Goal: Information Seeking & Learning: Learn about a topic

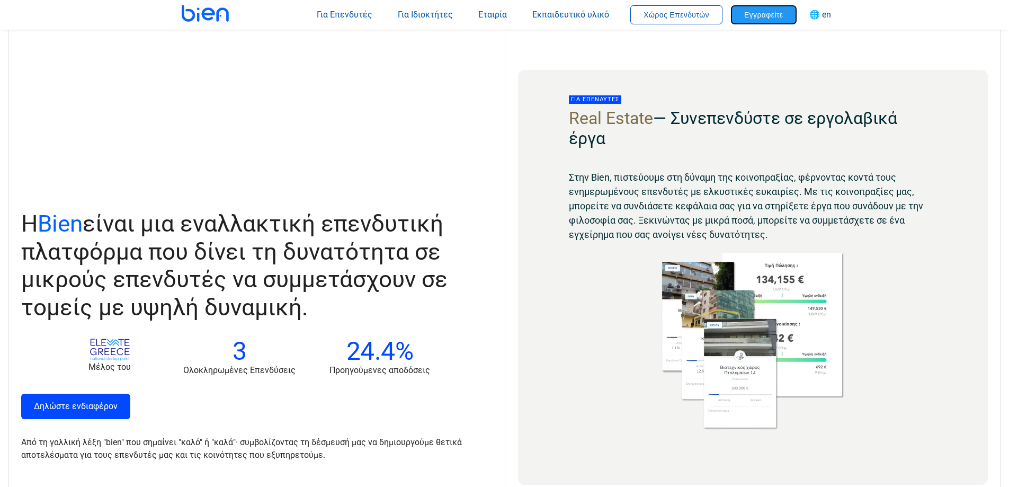
click at [763, 15] on span "Εγγραφείτε" at bounding box center [763, 15] width 39 height 8
click at [666, 12] on span "Χώρος Επενδυτών" at bounding box center [677, 15] width 66 height 8
click at [784, 19] on button "Εγγραφείτε" at bounding box center [764, 14] width 66 height 19
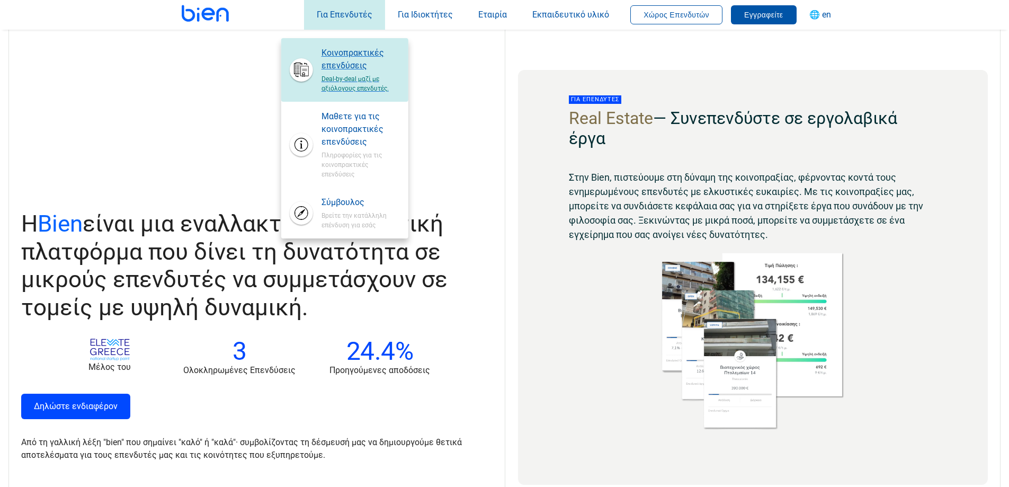
click at [343, 64] on span "Κοινοπρακτικές επενδύσεις" at bounding box center [361, 59] width 78 height 25
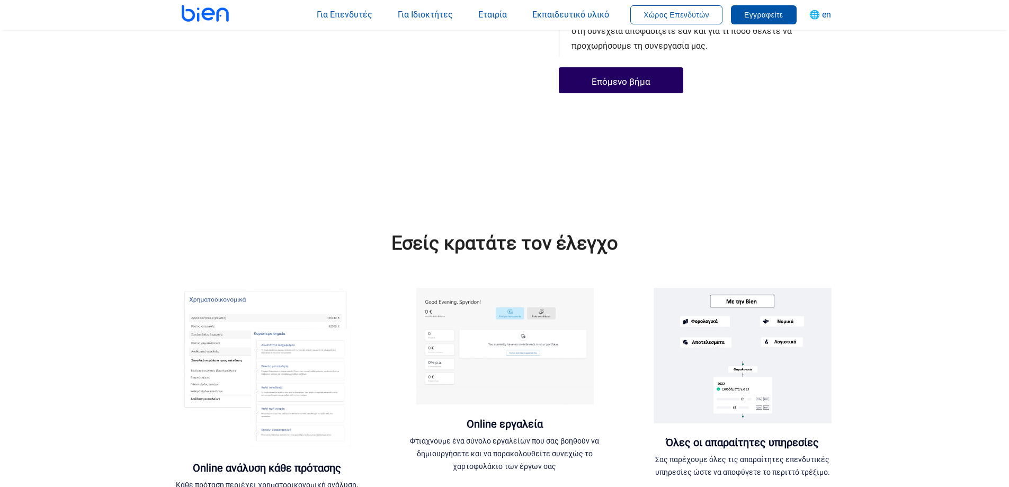
scroll to position [1060, 0]
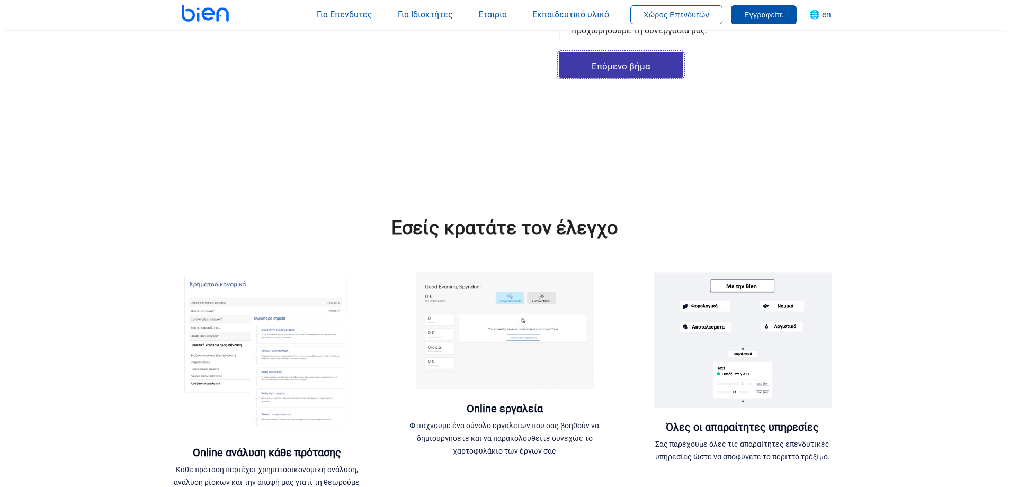
click at [647, 65] on link "Επόμενο βήμα" at bounding box center [621, 65] width 125 height 26
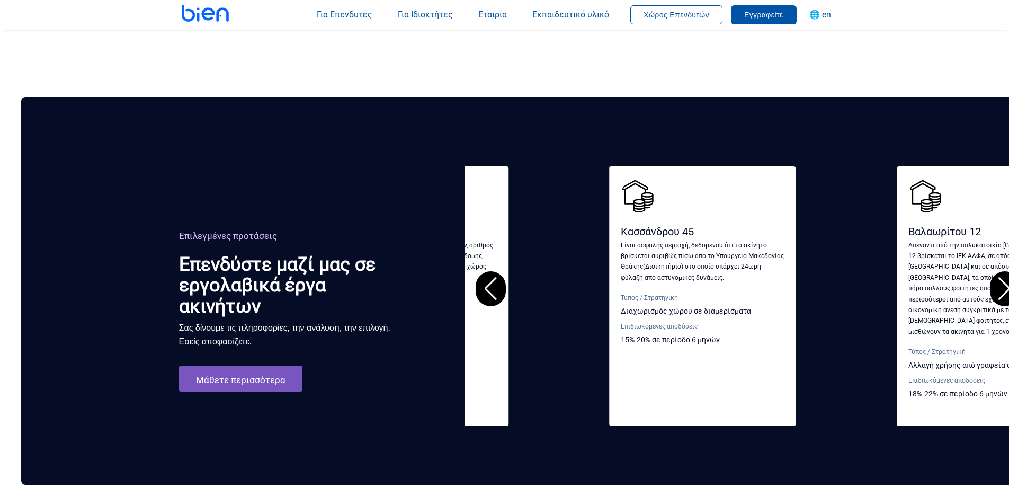
scroll to position [1536, 0]
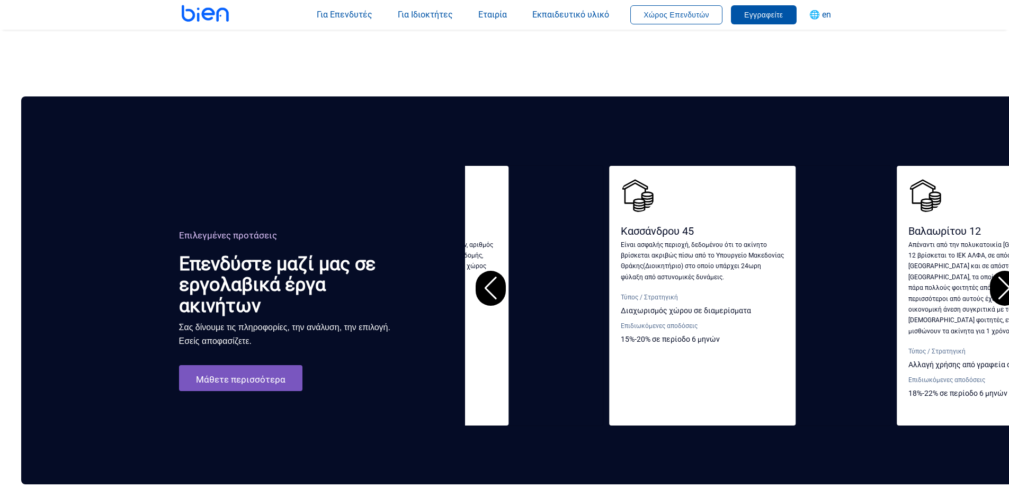
click at [496, 274] on div "Previous slide" at bounding box center [491, 288] width 30 height 35
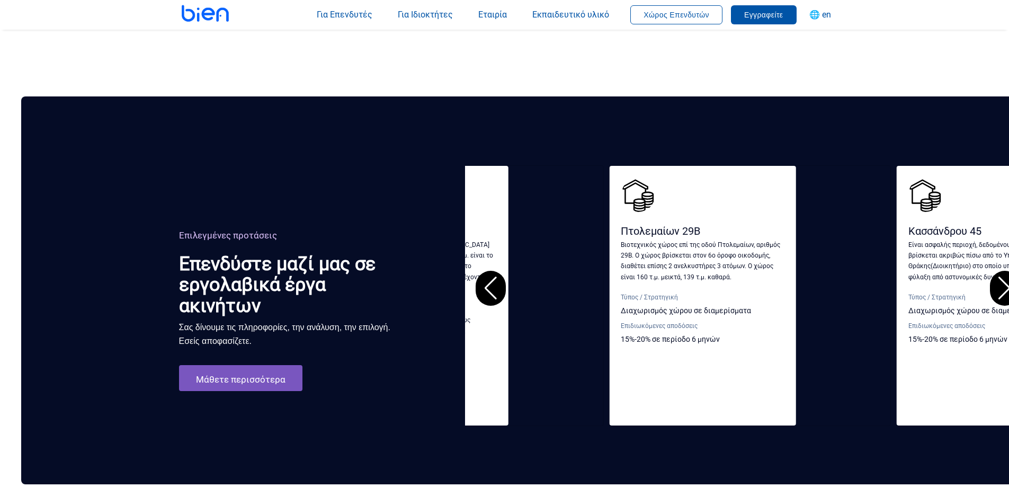
click at [496, 274] on div "Previous slide" at bounding box center [491, 288] width 30 height 35
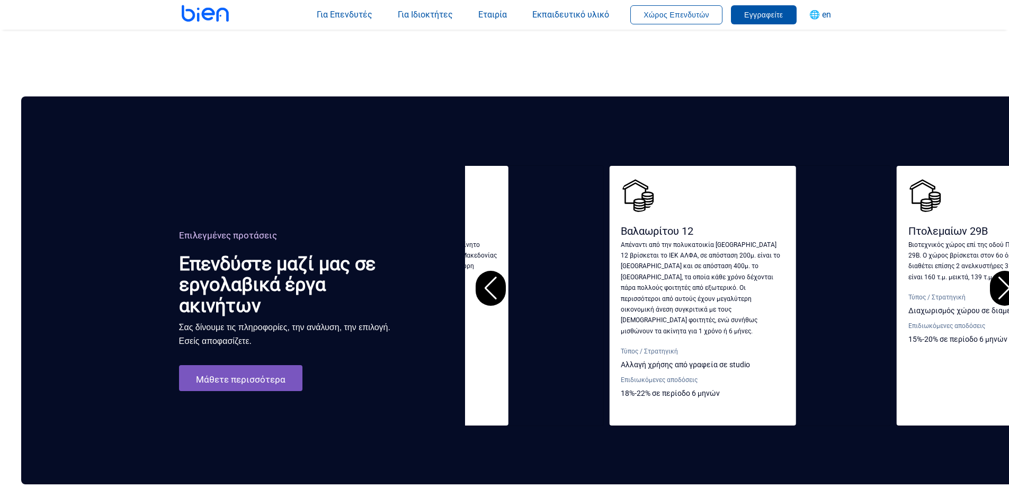
click at [496, 274] on div "Previous slide" at bounding box center [491, 288] width 30 height 35
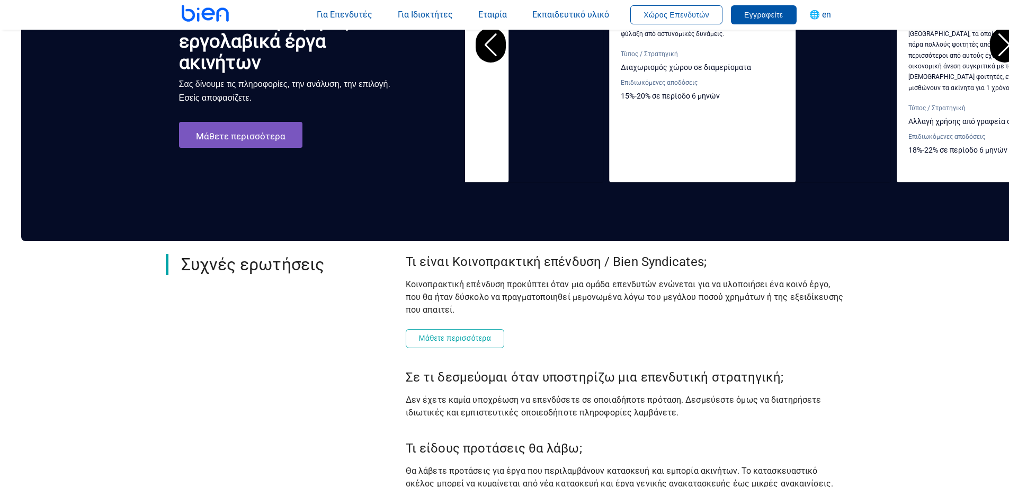
scroll to position [1801, 0]
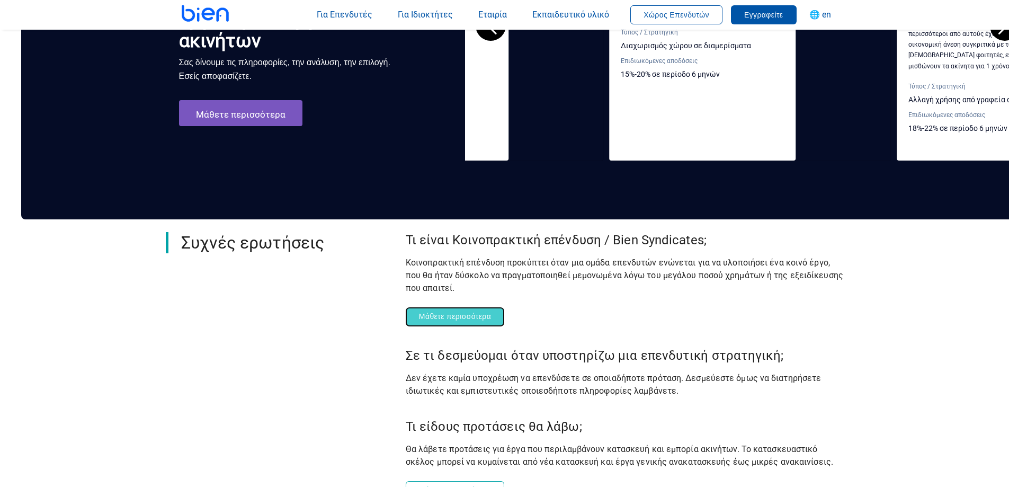
click at [427, 312] on span "Μάθετε περισσότερα" at bounding box center [455, 316] width 72 height 8
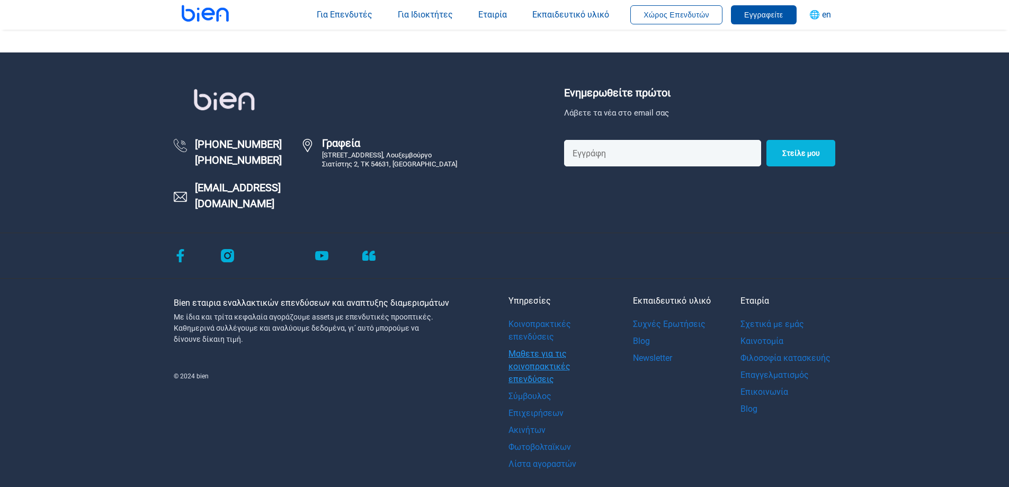
scroll to position [1525, 0]
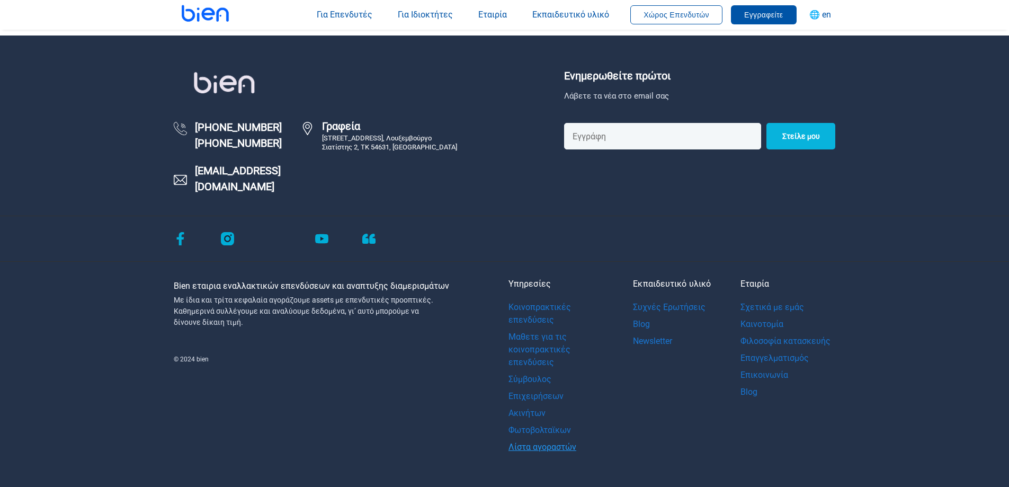
click at [550, 439] on link "Λίστα αγοραστών" at bounding box center [559, 447] width 101 height 17
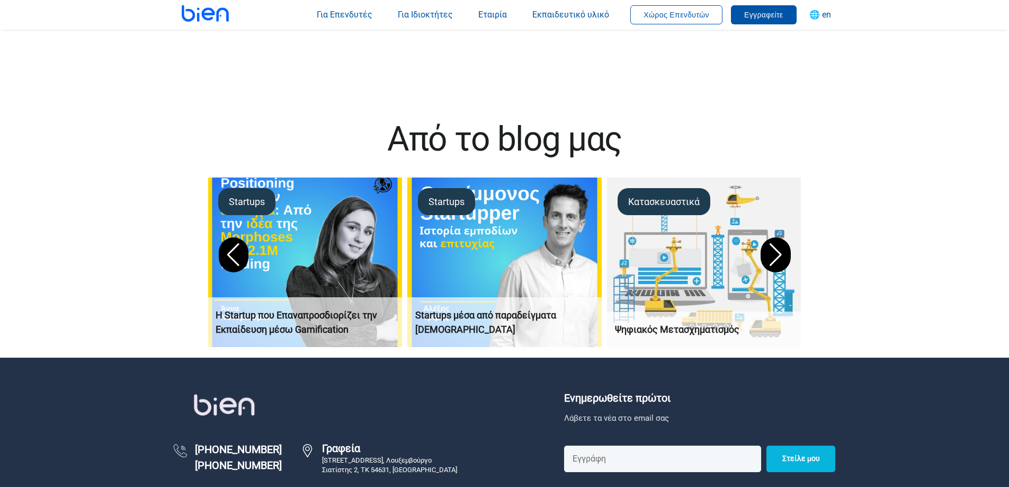
scroll to position [3868, 0]
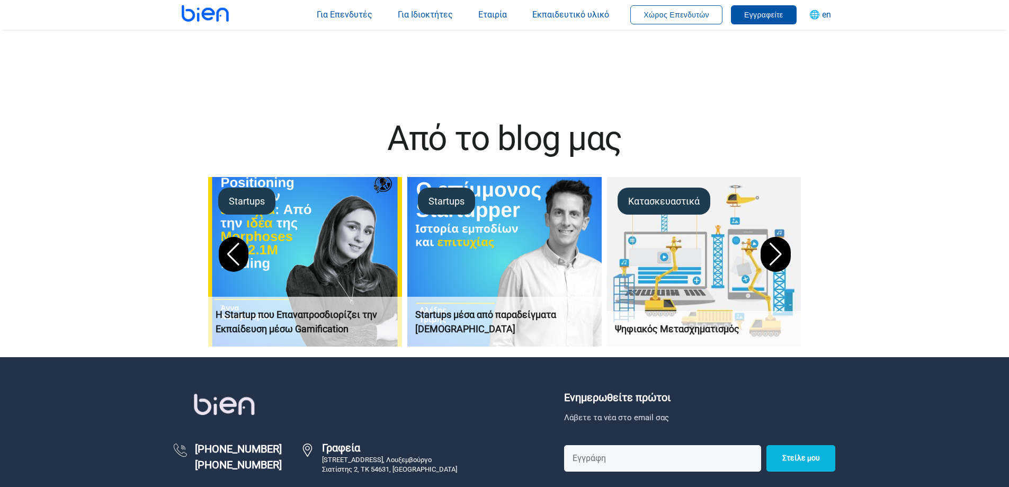
click at [455, 314] on p "Startups μέσα από παραδείγματα [DEMOGRAPHIC_DATA]" at bounding box center [504, 321] width 179 height 29
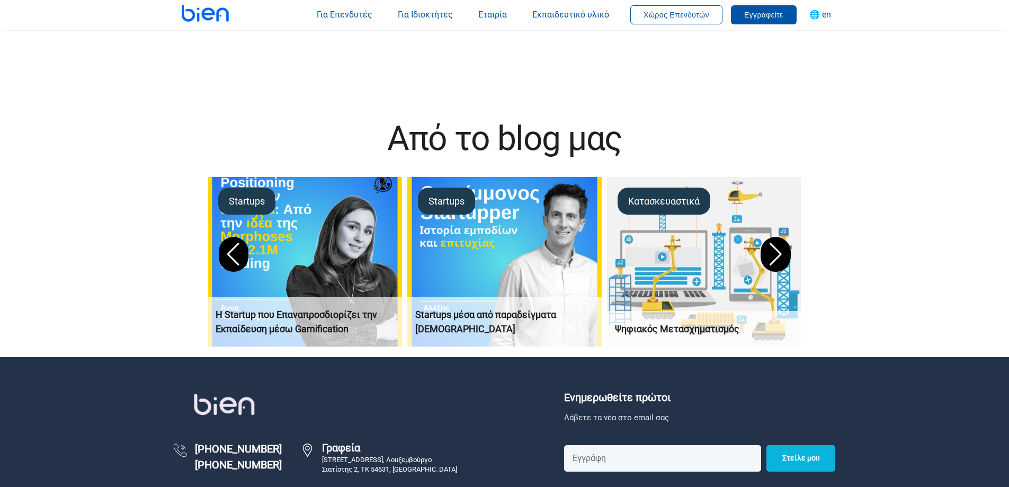
click at [692, 263] on img at bounding box center [704, 262] width 204 height 178
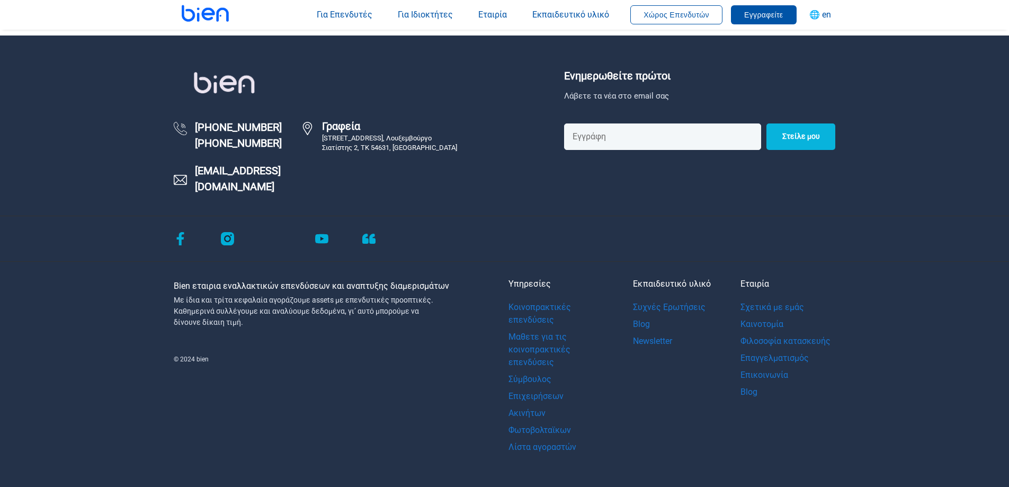
scroll to position [4190, 0]
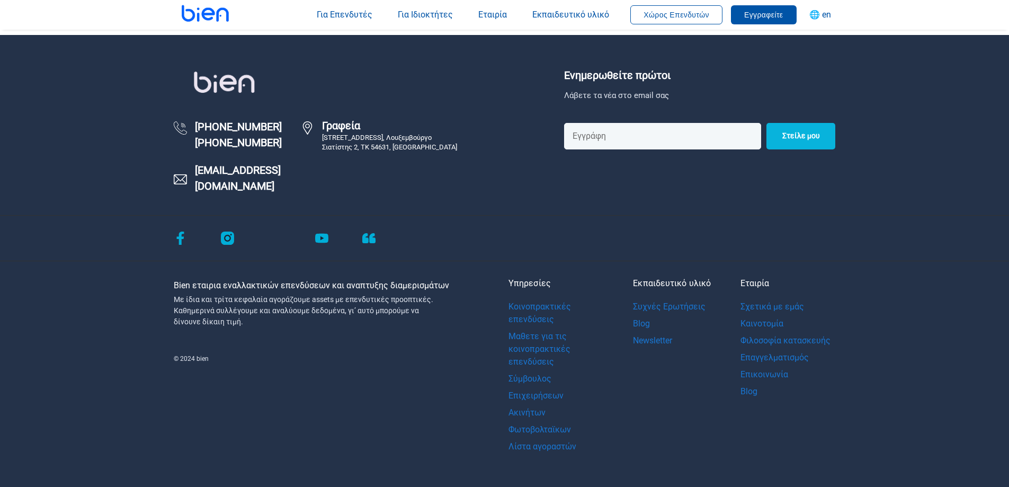
click at [227, 232] on icon "instagram" at bounding box center [227, 238] width 13 height 13
click at [182, 232] on icon "facebook" at bounding box center [180, 238] width 13 height 13
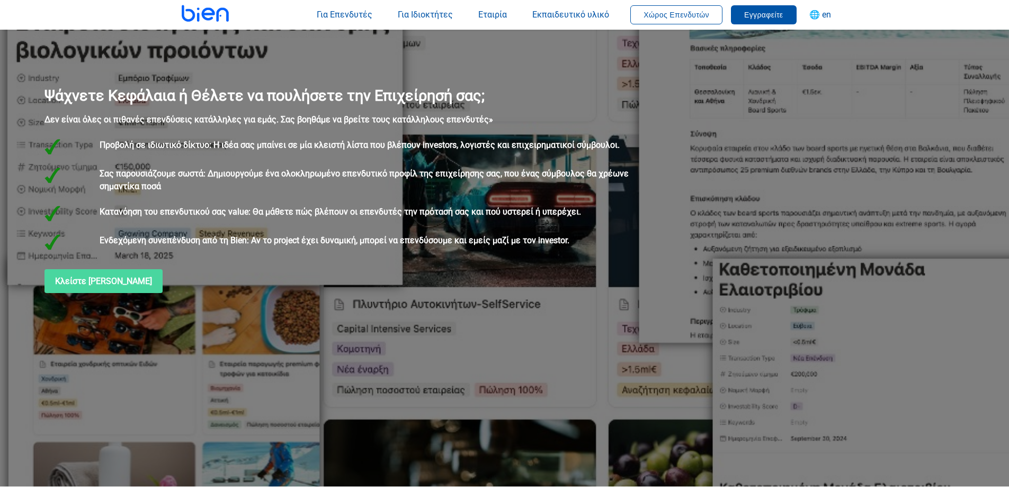
scroll to position [0, 0]
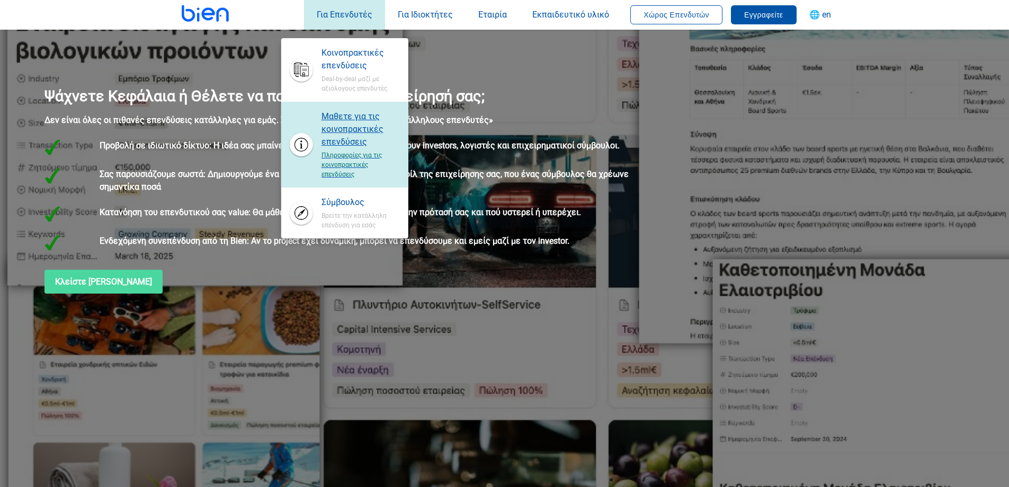
click at [352, 139] on span "Μαθετε για τις κοινοπρακτικές επενδύσεις" at bounding box center [361, 129] width 78 height 38
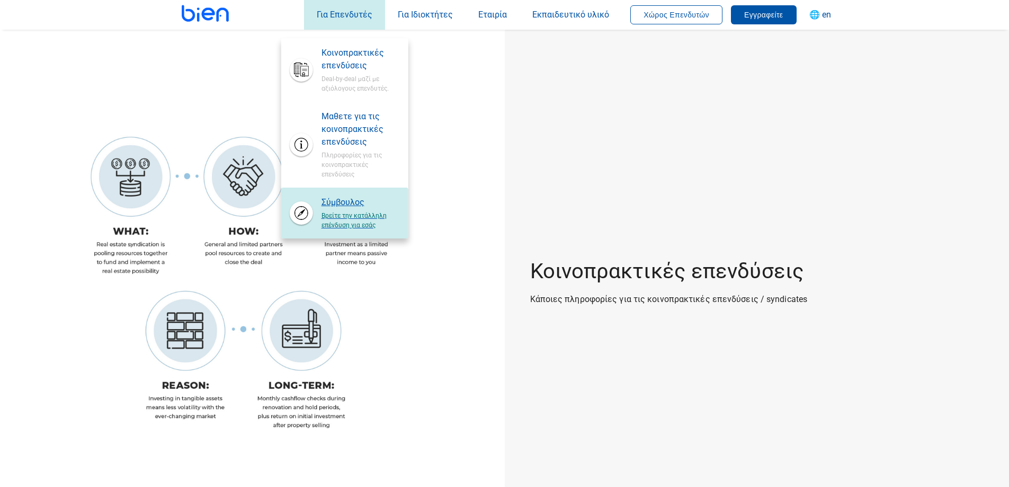
click at [340, 223] on span "Βρείτε την κατάλληλη επένδυση για εσάς" at bounding box center [361, 219] width 78 height 21
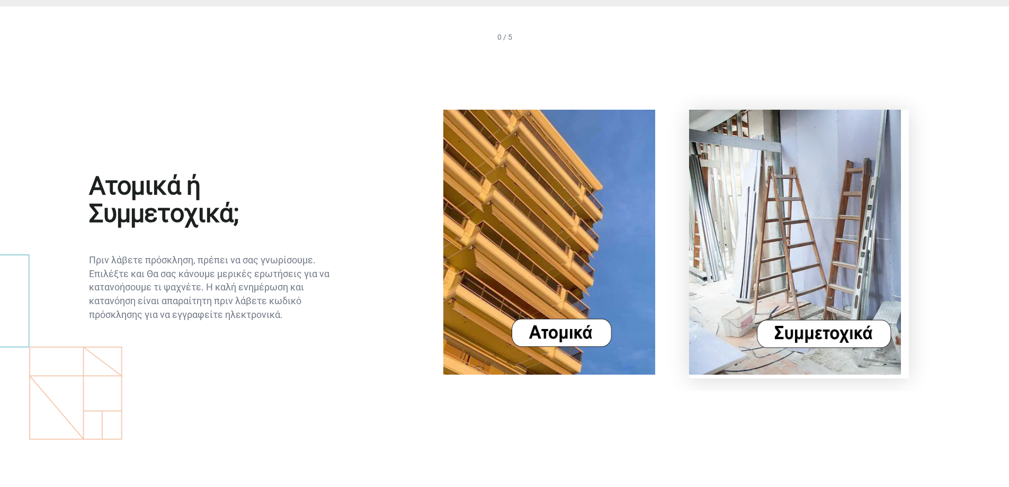
click at [834, 326] on img at bounding box center [795, 242] width 212 height 265
click at [912, 465] on button "Επόμενο" at bounding box center [916, 464] width 75 height 27
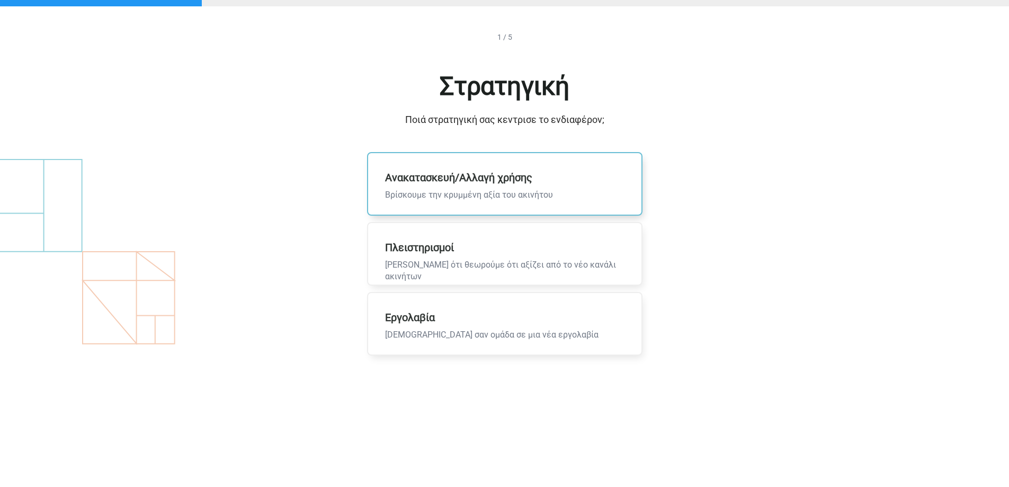
click at [435, 192] on span "Βρίσκουμε την κρυμμένη αξία του ακινήτου" at bounding box center [469, 195] width 168 height 12
click at [0, 0] on input "Ανακατασκευή/Αλλαγή χρήσης Βρίσκουμε την κρυμμένη αξία του ακινήτου" at bounding box center [0, 0] width 0 height 0
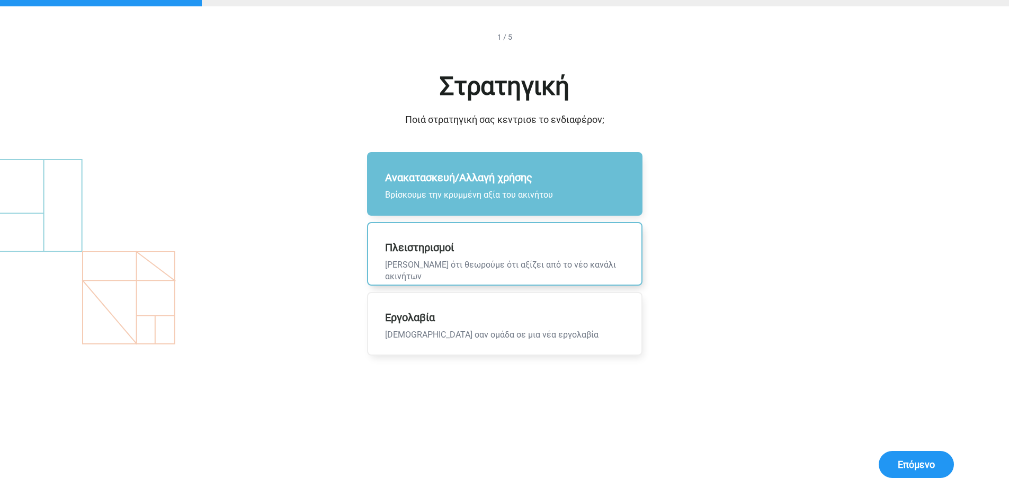
click at [445, 256] on p "Πλειστηρισμοί Αγοράζουμε ότι θεωρούμε ότι αξίζει από το νέο κανάλι ακινήτων" at bounding box center [504, 253] width 273 height 61
click at [0, 0] on input "Πλειστηρισμοί Αγοράζουμε ότι θεωρούμε ότι αξίζει από το νέο κανάλι ακινήτων" at bounding box center [0, 0] width 0 height 0
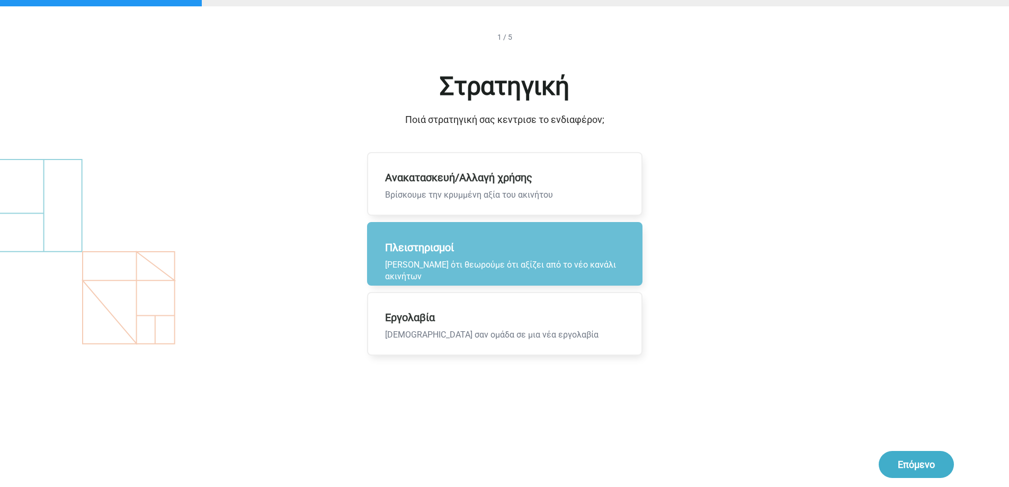
click at [903, 460] on button "Επόμενο" at bounding box center [916, 464] width 75 height 27
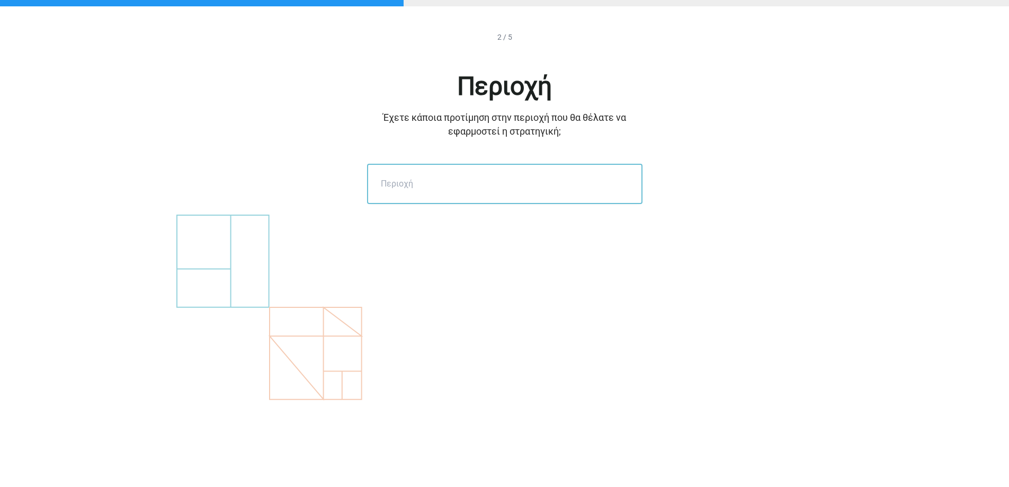
click at [441, 191] on input "text" at bounding box center [504, 184] width 275 height 40
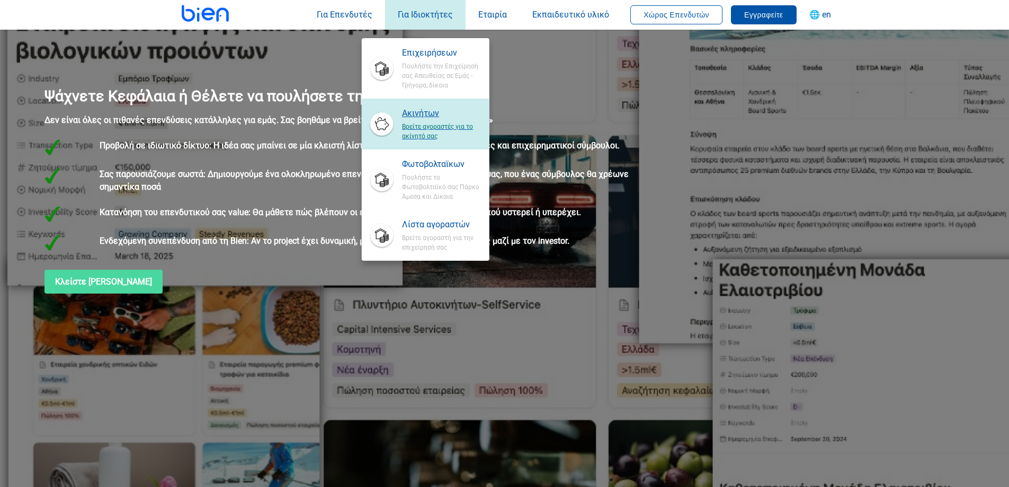
click at [428, 129] on span "Βρείτε αγοραστές για το ακίνητό σας" at bounding box center [441, 130] width 78 height 21
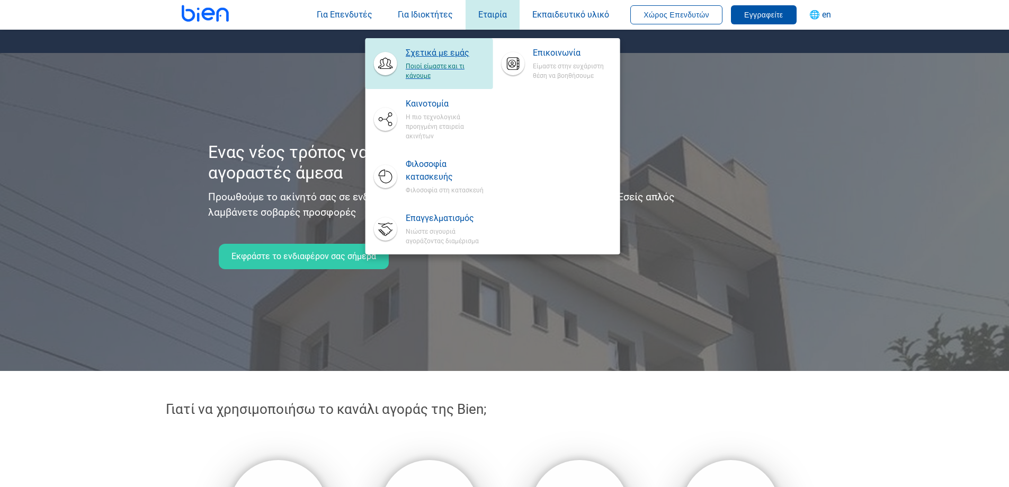
click at [454, 55] on span "Σχετικά με εμάς" at bounding box center [445, 53] width 78 height 13
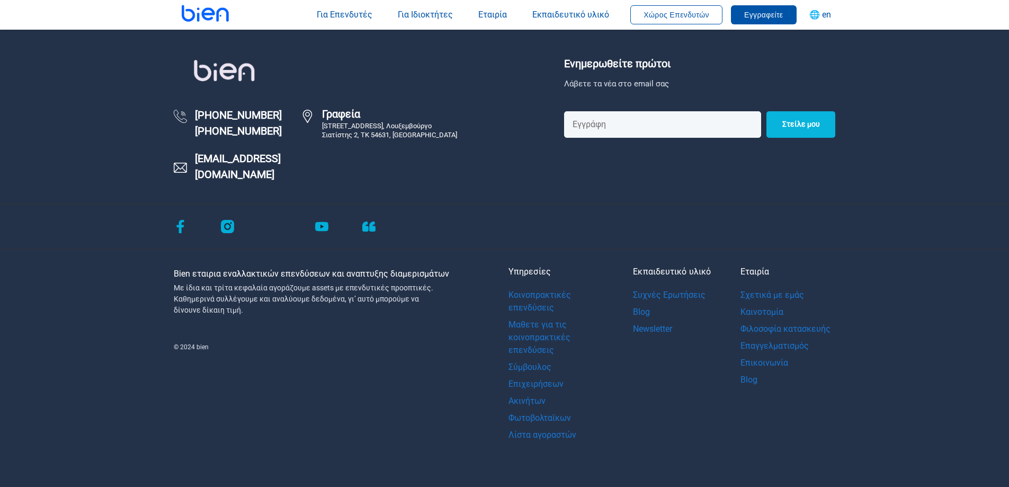
scroll to position [3169, 0]
click at [817, 328] on link "Φιλοσοφία κατασκευής" at bounding box center [786, 329] width 90 height 17
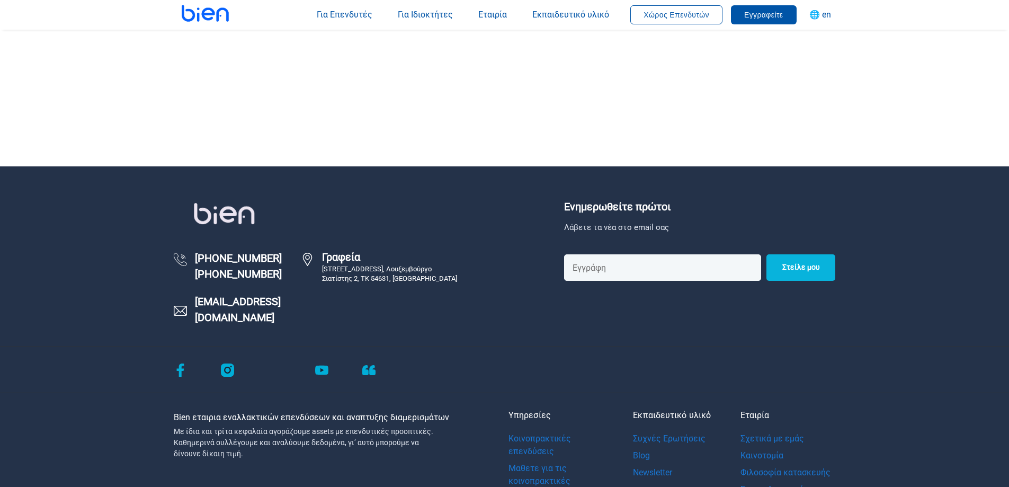
scroll to position [3893, 0]
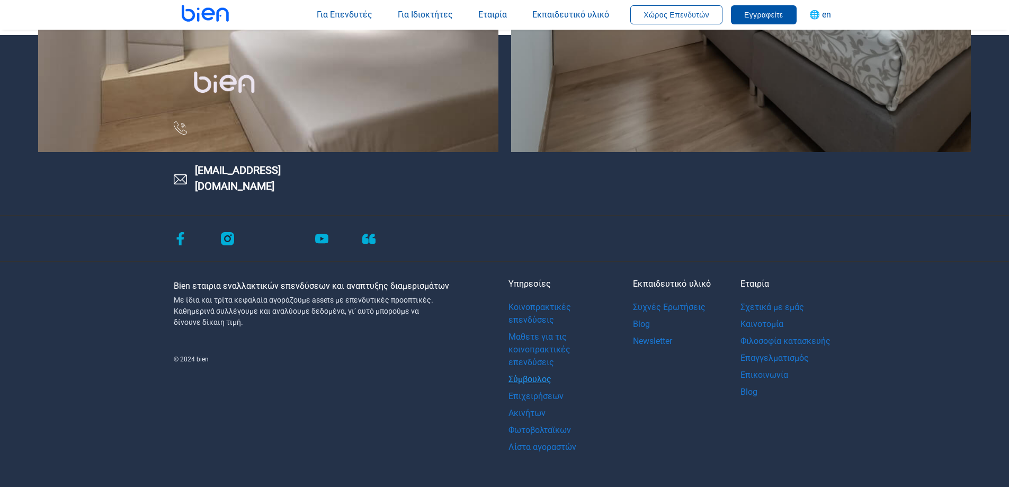
click at [534, 371] on link "Σύμβουλος" at bounding box center [559, 379] width 101 height 17
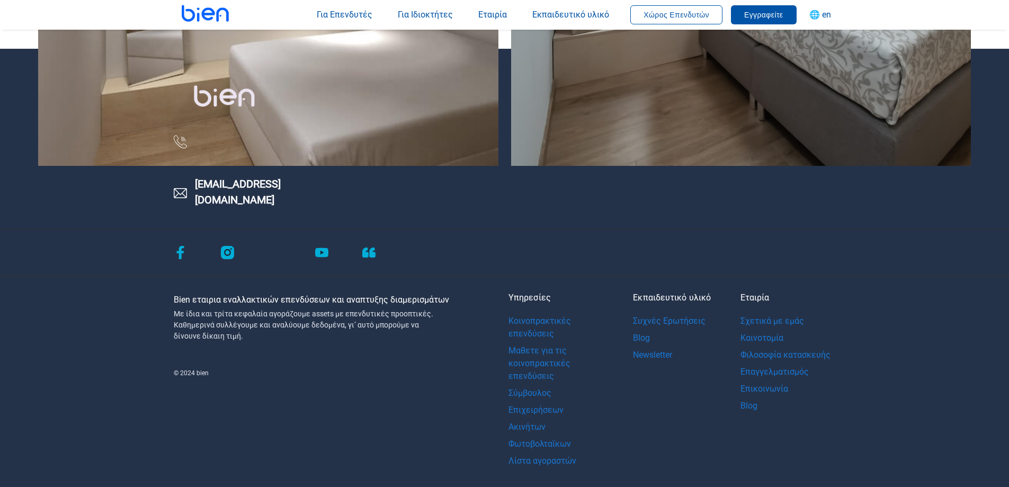
scroll to position [2779, 0]
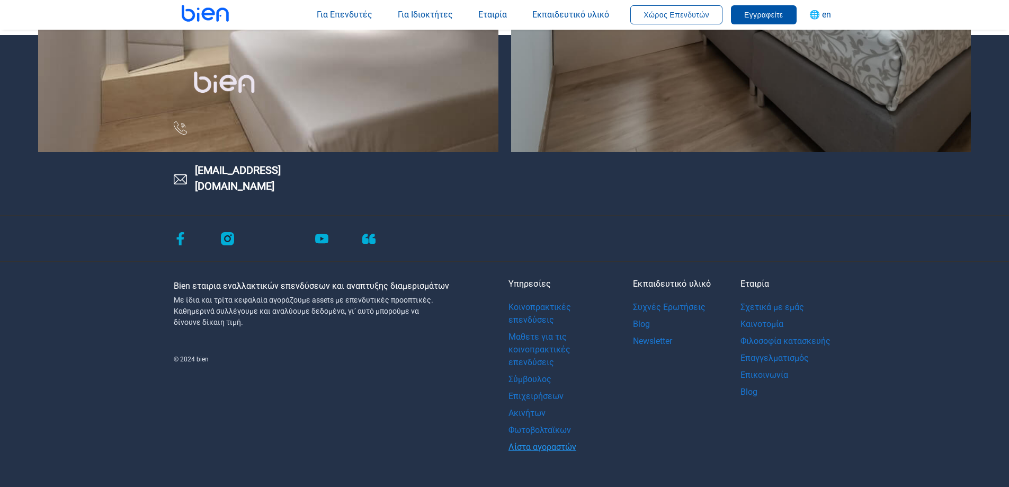
click at [530, 439] on link "Λίστα αγοραστών" at bounding box center [559, 447] width 101 height 17
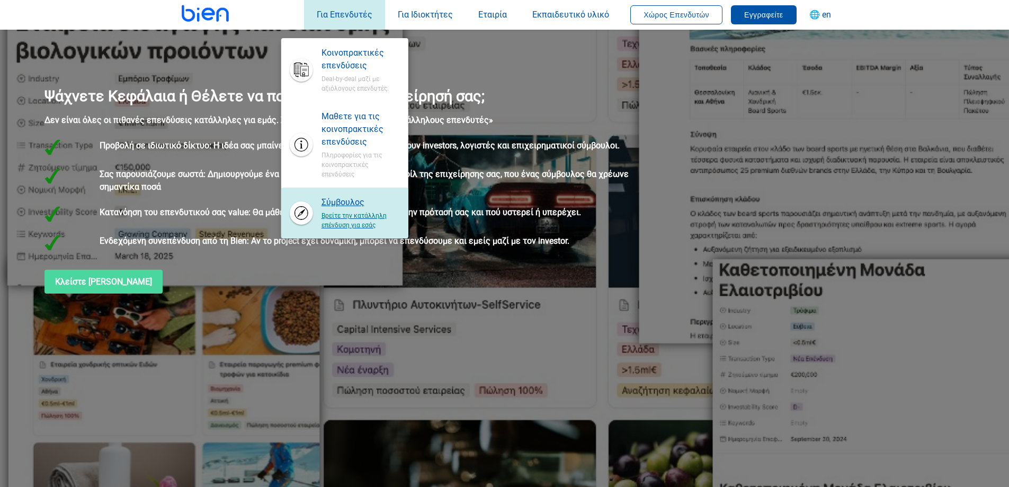
click at [335, 225] on span "Βρείτε την κατάλληλη επένδυση για εσάς" at bounding box center [361, 219] width 78 height 21
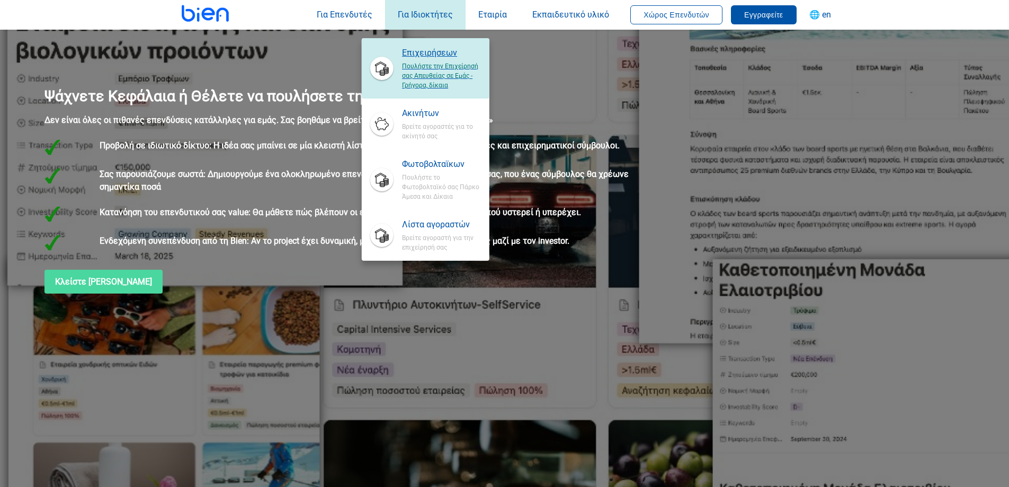
click at [438, 60] on span "Πουλήστε την Επιχείρησή σας Απευθείας σε Εμάς - Γρήγορα, δίκαια" at bounding box center [441, 74] width 78 height 31
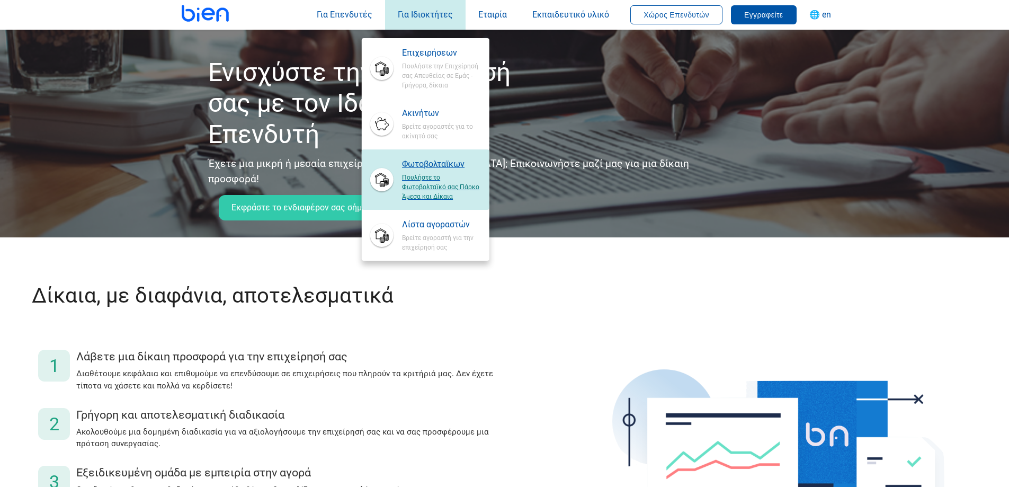
click at [432, 192] on span "Πουλήστε το Φωτοβολταϊκό σας Πάρκο Άμεσα και Δίκαια" at bounding box center [441, 186] width 78 height 31
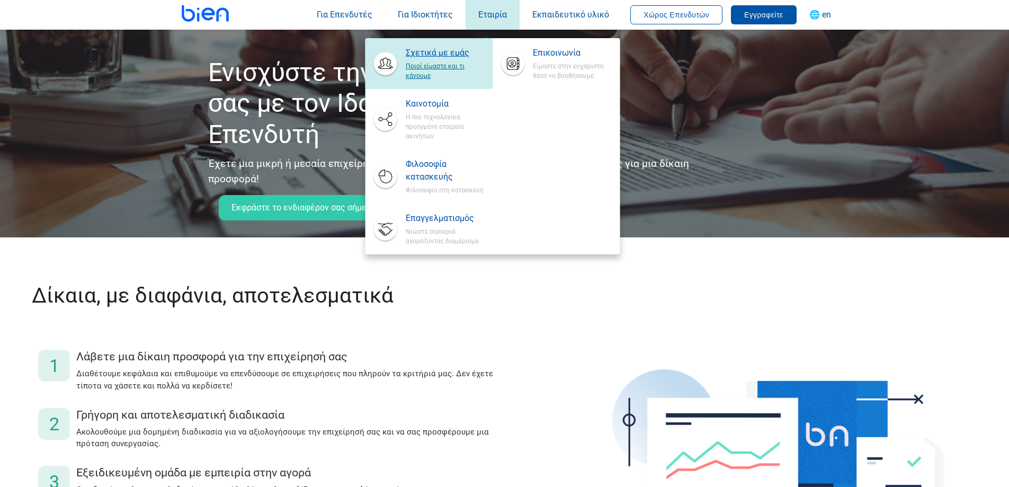
click at [440, 66] on span "Ποιοί είμαστε και τι κάνουμε" at bounding box center [445, 69] width 78 height 21
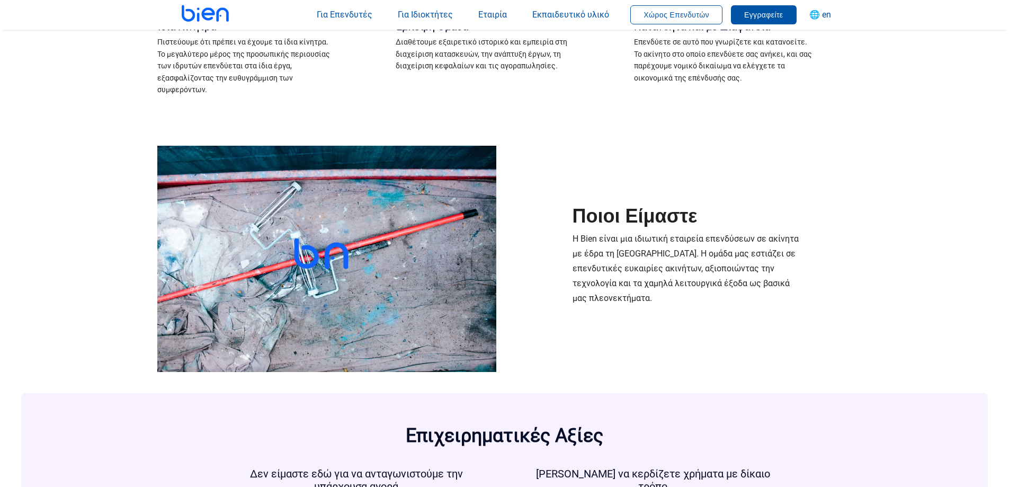
scroll to position [1007, 0]
